Goal: Transaction & Acquisition: Purchase product/service

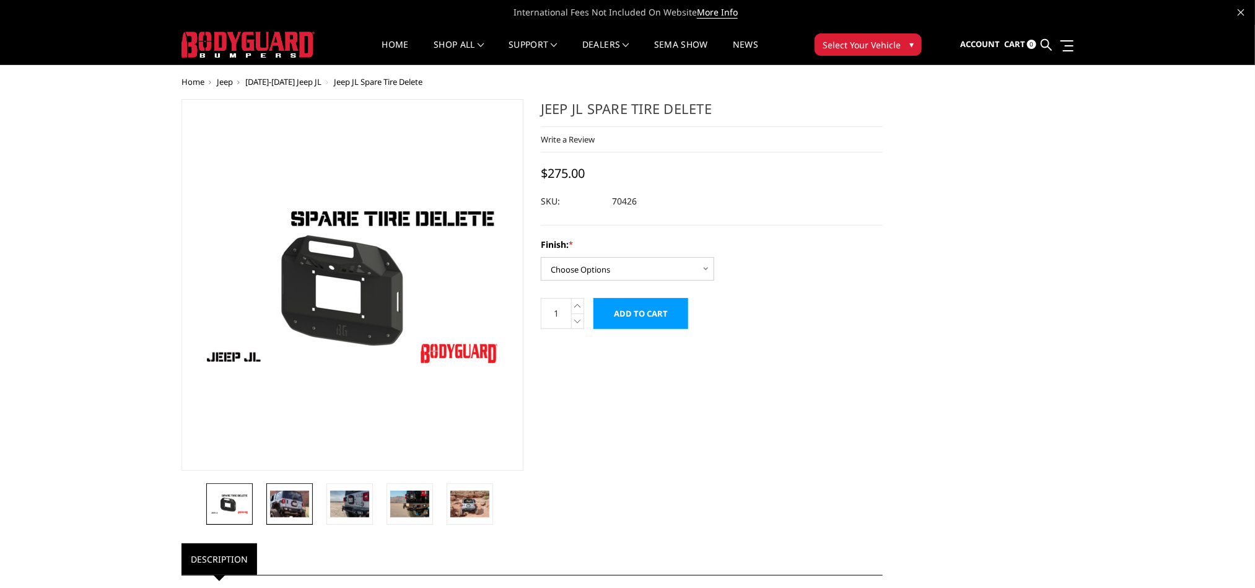
click at [296, 502] on img at bounding box center [289, 504] width 39 height 26
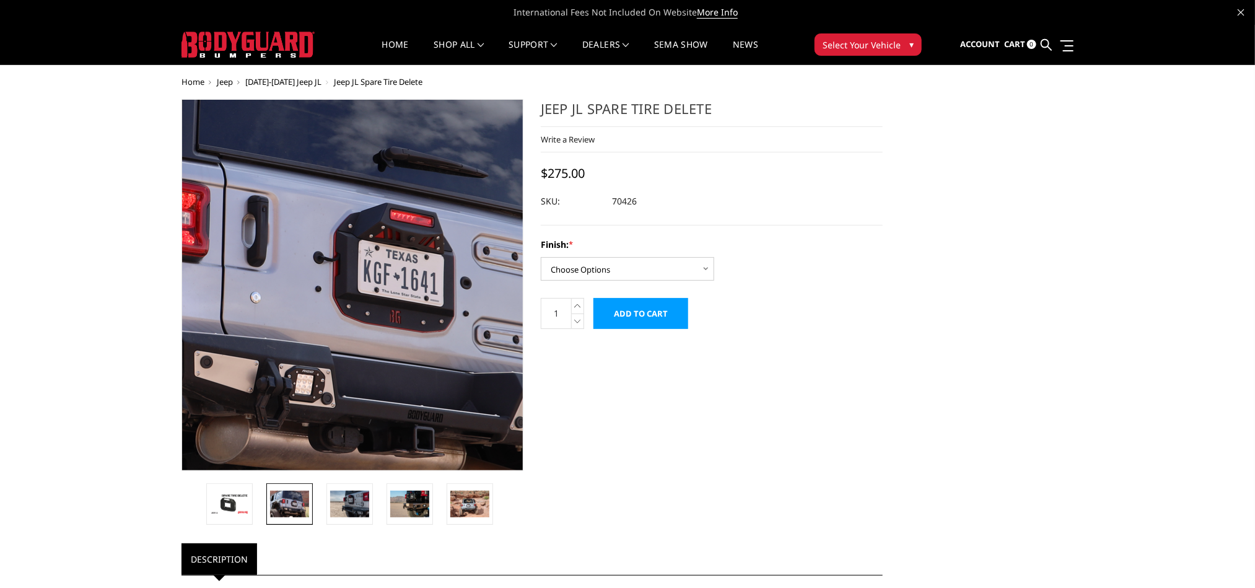
click at [394, 314] on img at bounding box center [298, 273] width 793 height 529
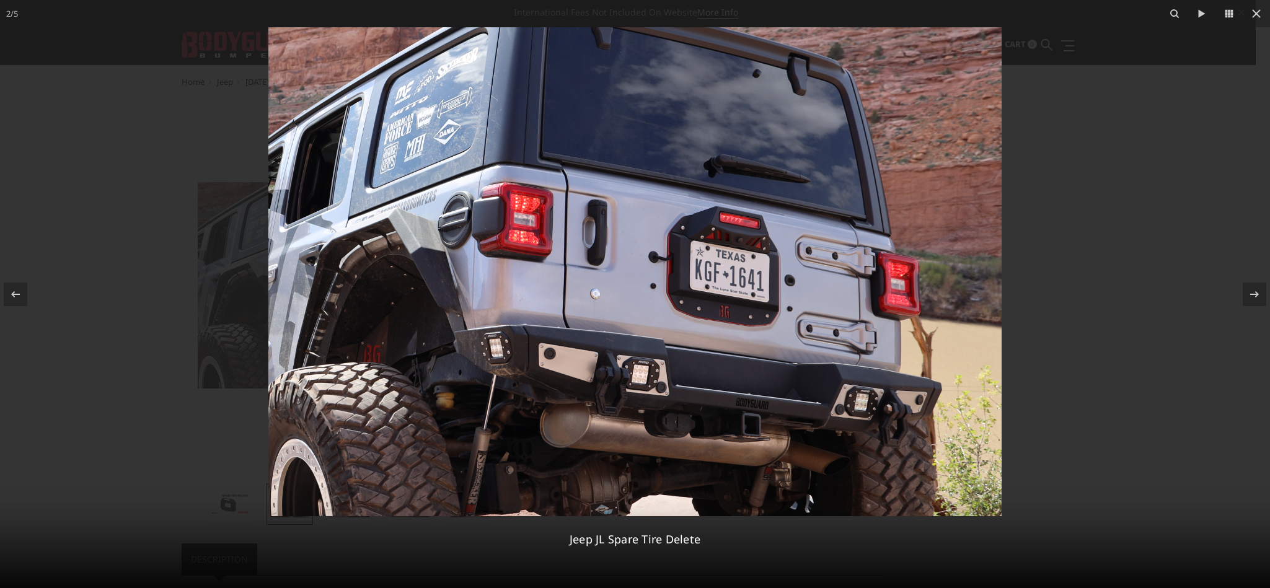
click at [729, 318] on img at bounding box center [634, 271] width 733 height 489
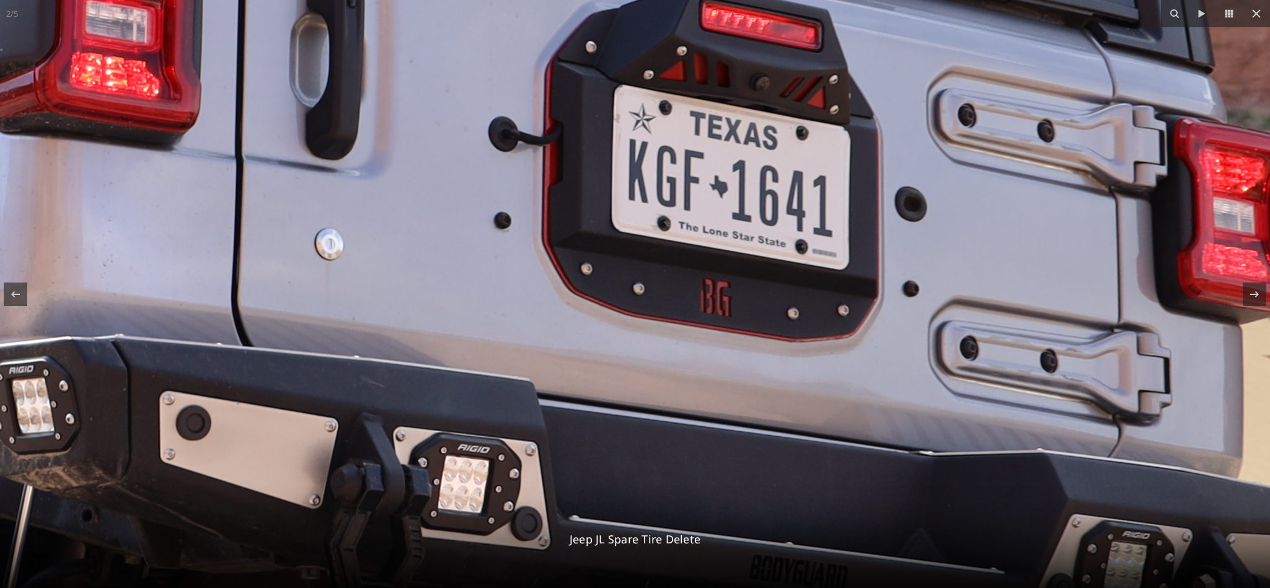
click at [721, 310] on img at bounding box center [448, 177] width 2192 height 1461
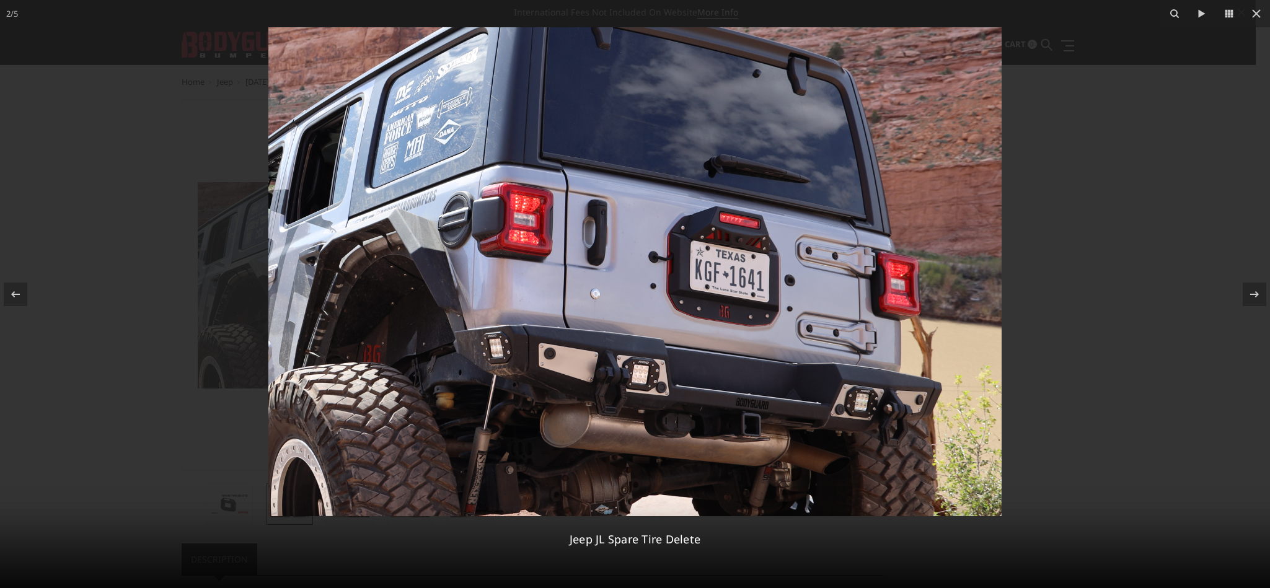
click at [721, 310] on img at bounding box center [634, 271] width 733 height 489
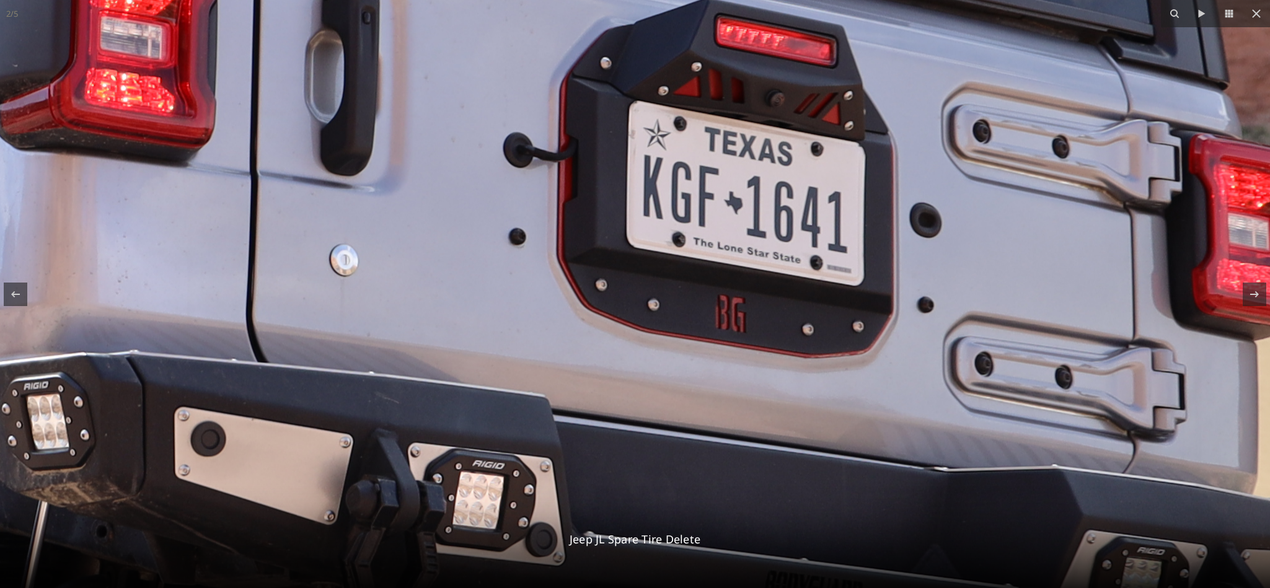
click at [703, 410] on img at bounding box center [463, 193] width 2192 height 1461
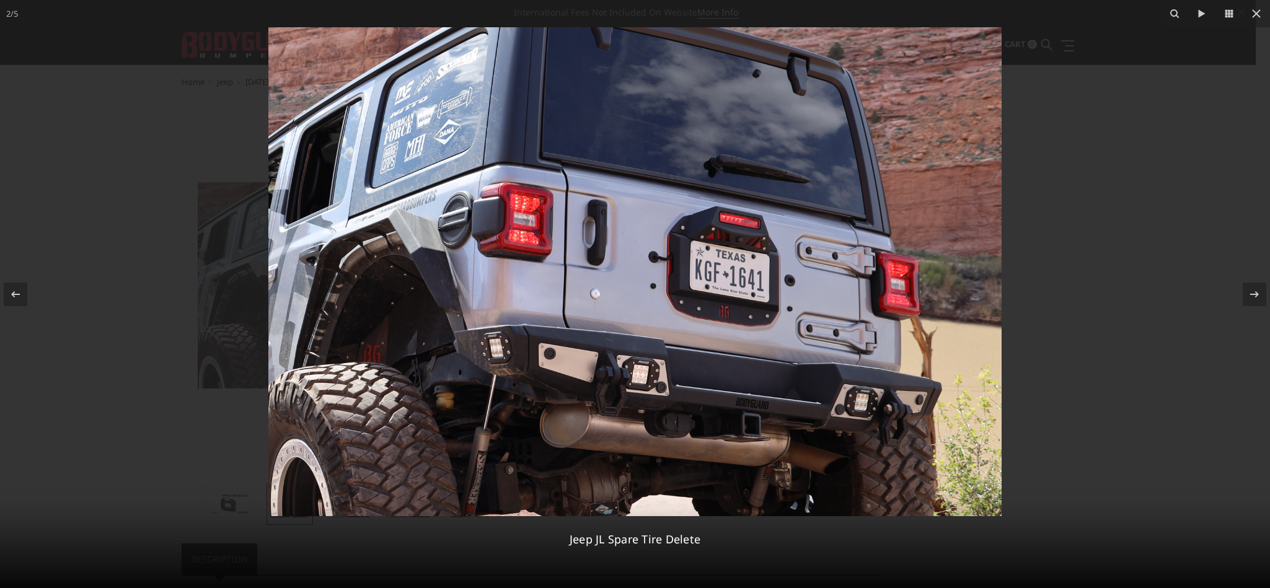
click at [1116, 88] on div at bounding box center [635, 294] width 1270 height 588
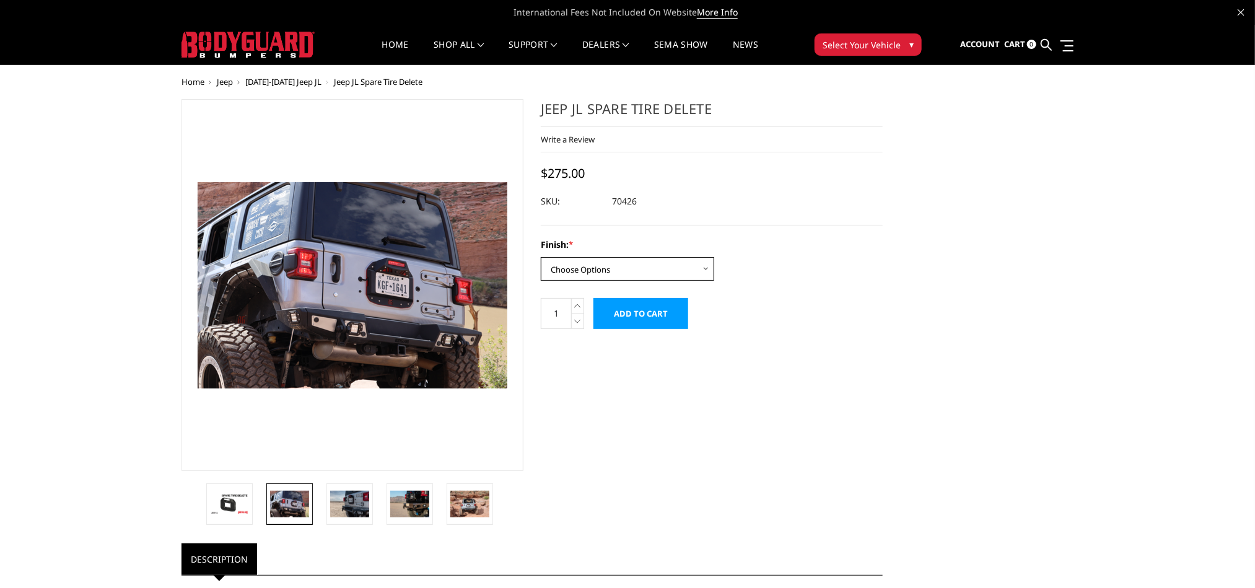
click at [688, 261] on select "Choose Options Bare metal / raw steel Texture black powder coat" at bounding box center [627, 269] width 173 height 24
select select "1351"
click at [541, 258] on select "Choose Options Bare metal / raw steel Texture black powder coat" at bounding box center [627, 269] width 173 height 24
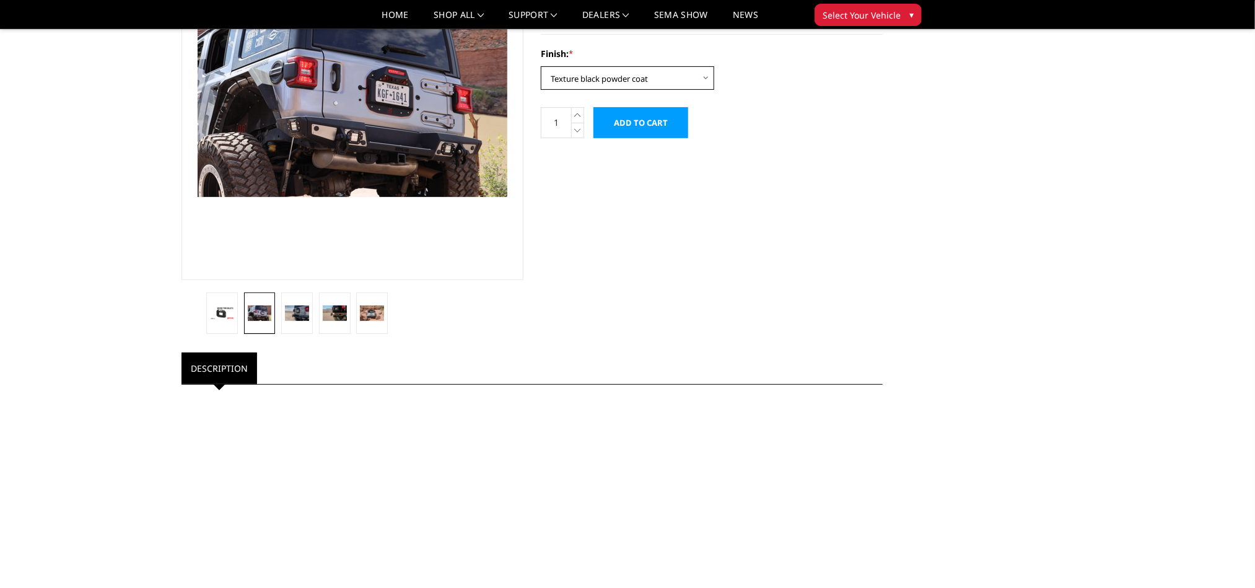
scroll to position [186, 0]
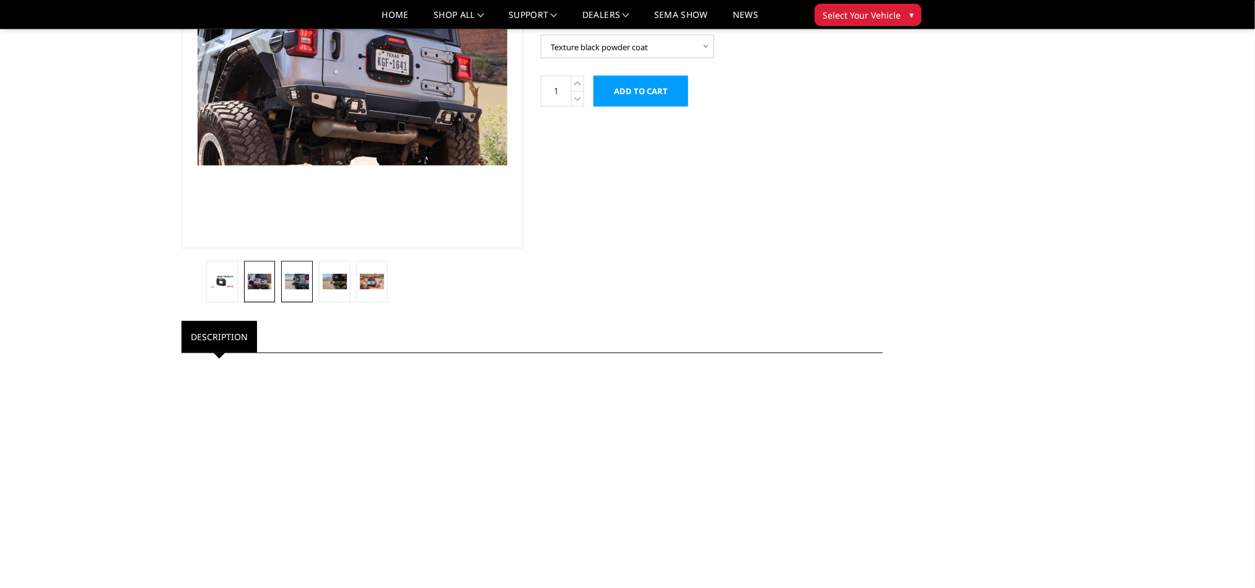
click at [304, 285] on img at bounding box center [297, 282] width 24 height 16
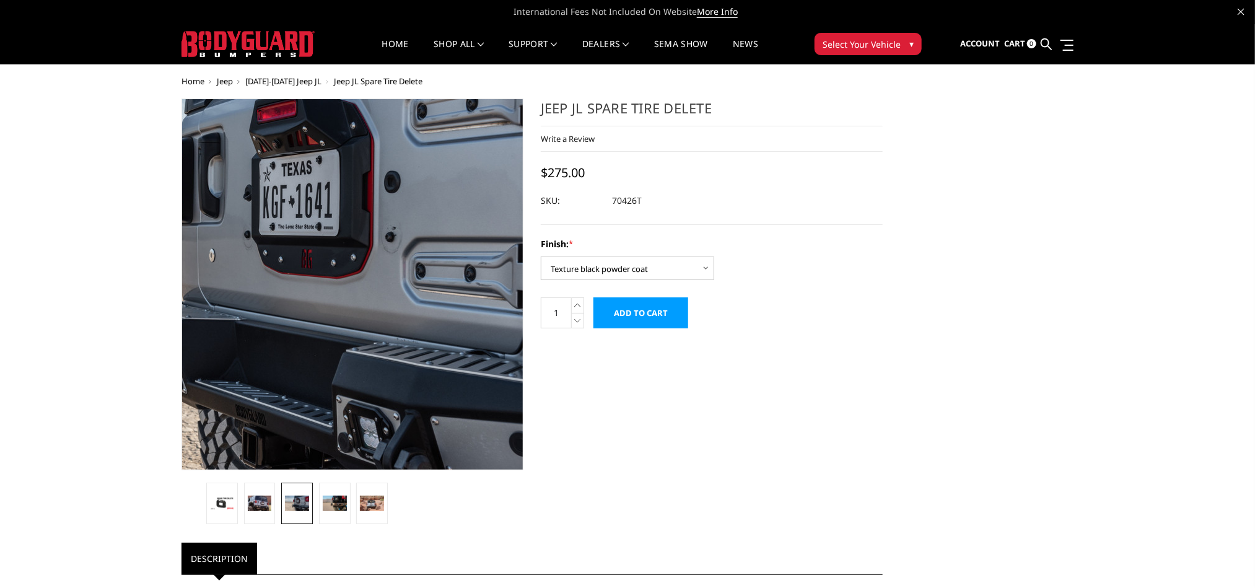
scroll to position [0, 0]
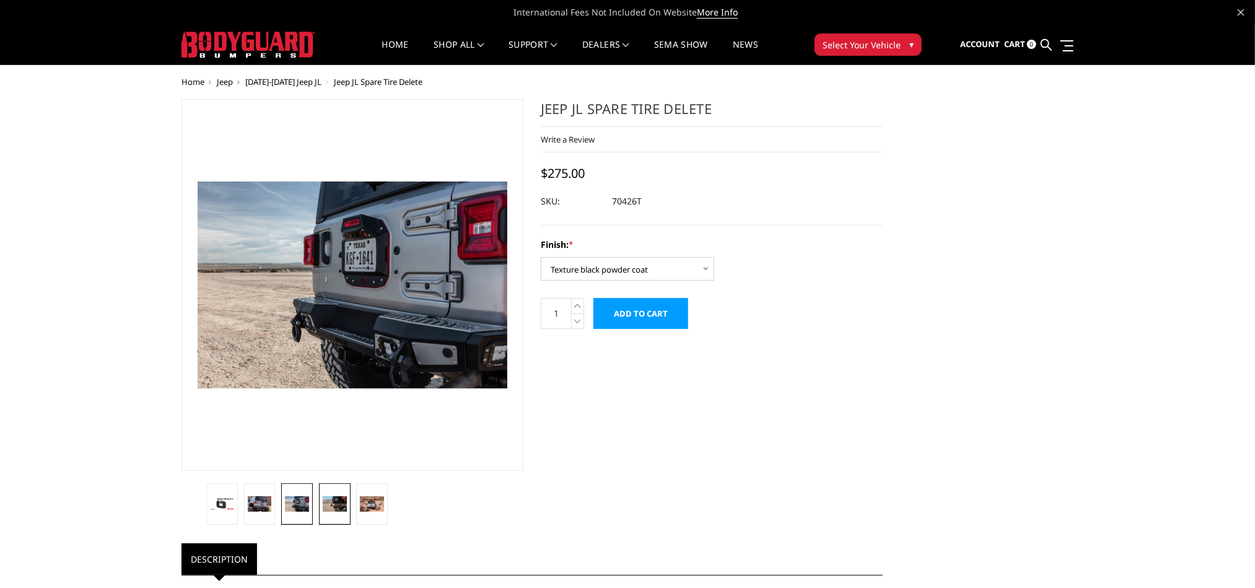
click at [336, 502] on img at bounding box center [335, 504] width 24 height 16
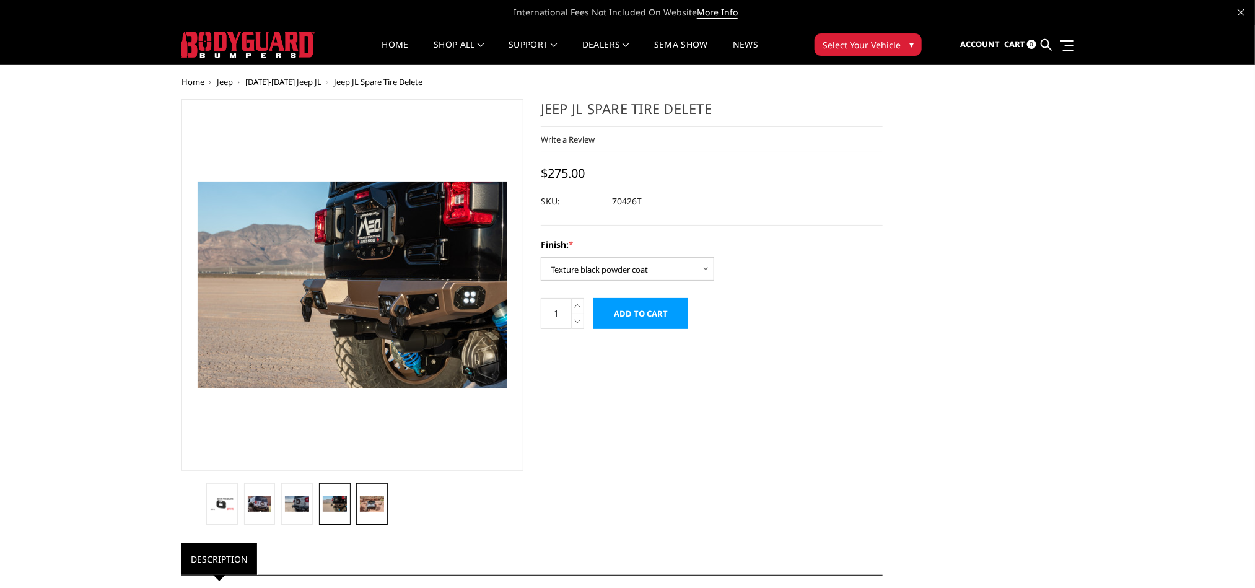
click at [374, 497] on img at bounding box center [372, 504] width 24 height 16
